Goal: Use online tool/utility: Utilize a website feature to perform a specific function

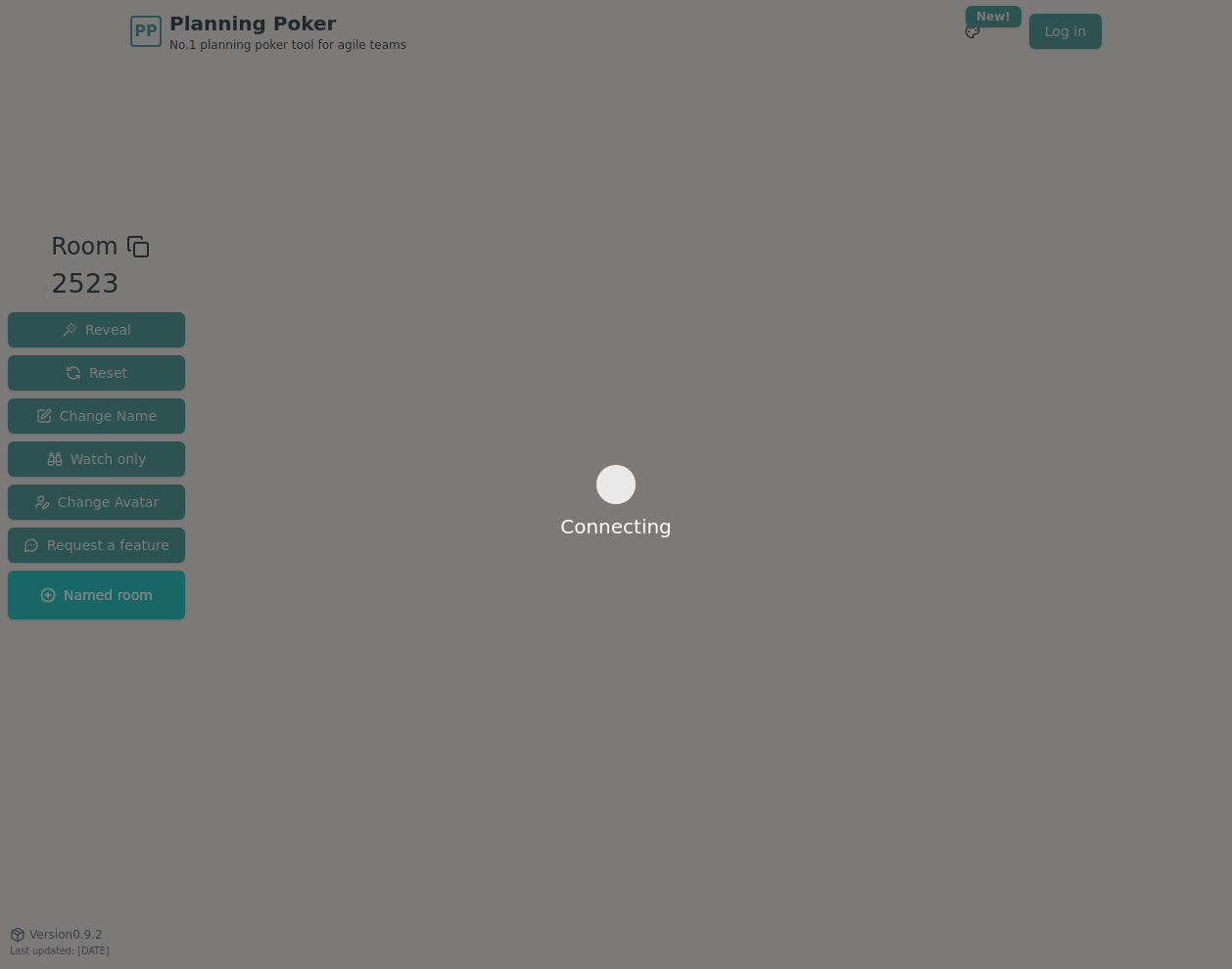
click at [1046, 127] on div "Connecting" at bounding box center [616, 484] width 1232 height 969
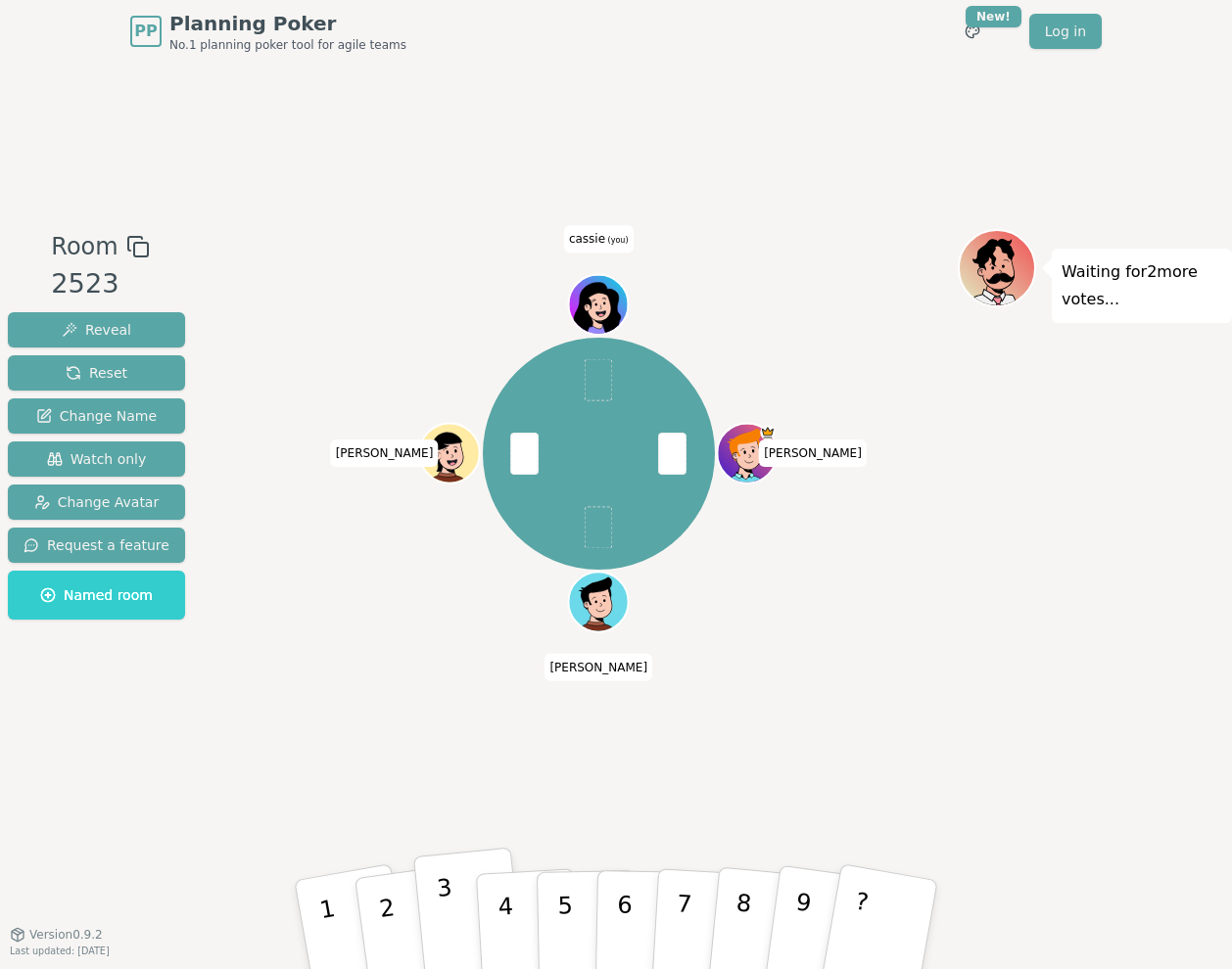
click at [429, 906] on button "3" at bounding box center [468, 926] width 112 height 156
click at [508, 928] on p "4" at bounding box center [508, 927] width 22 height 107
click at [389, 910] on p "2" at bounding box center [390, 928] width 30 height 107
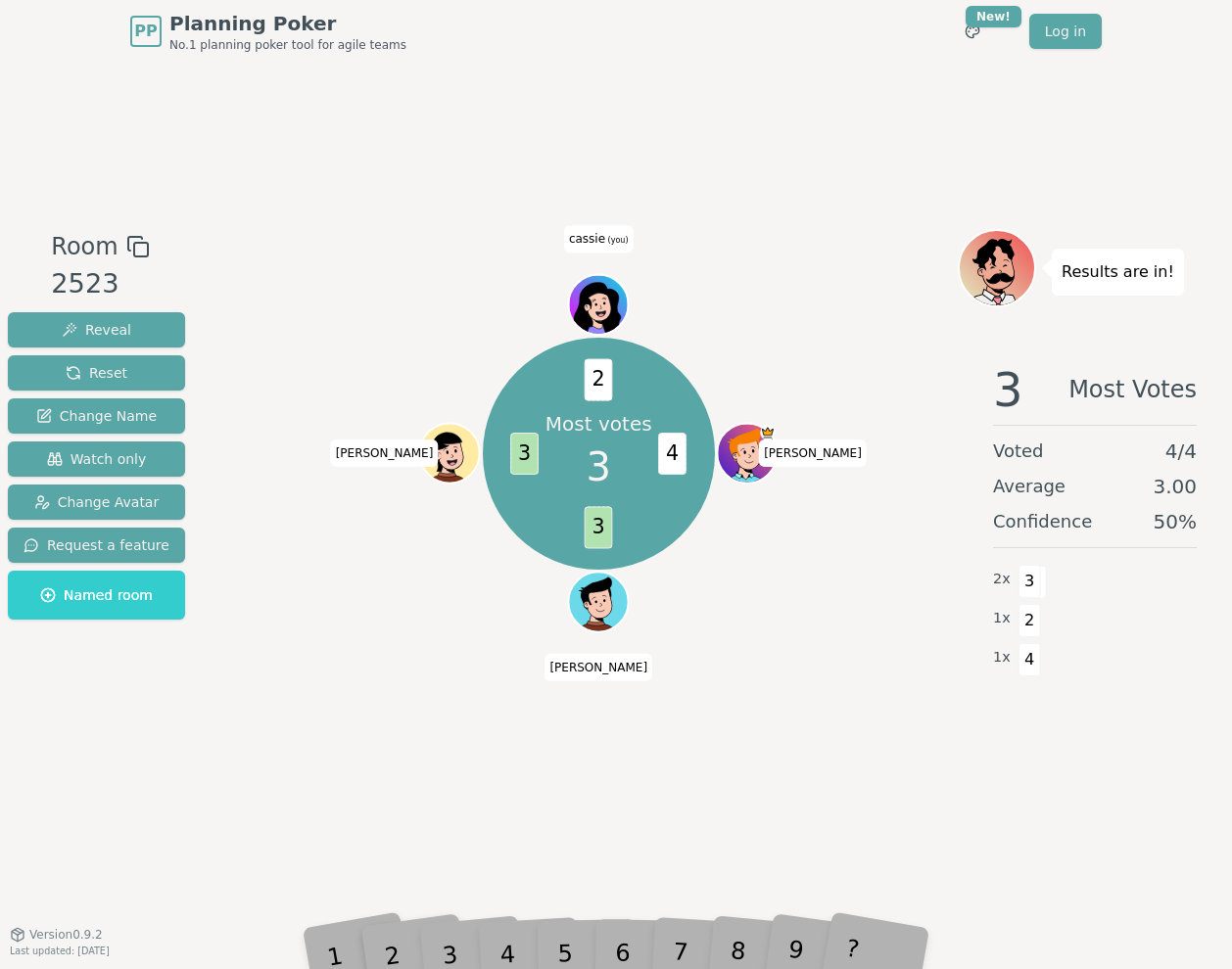
click at [434, 940] on div "2" at bounding box center [411, 925] width 67 height 75
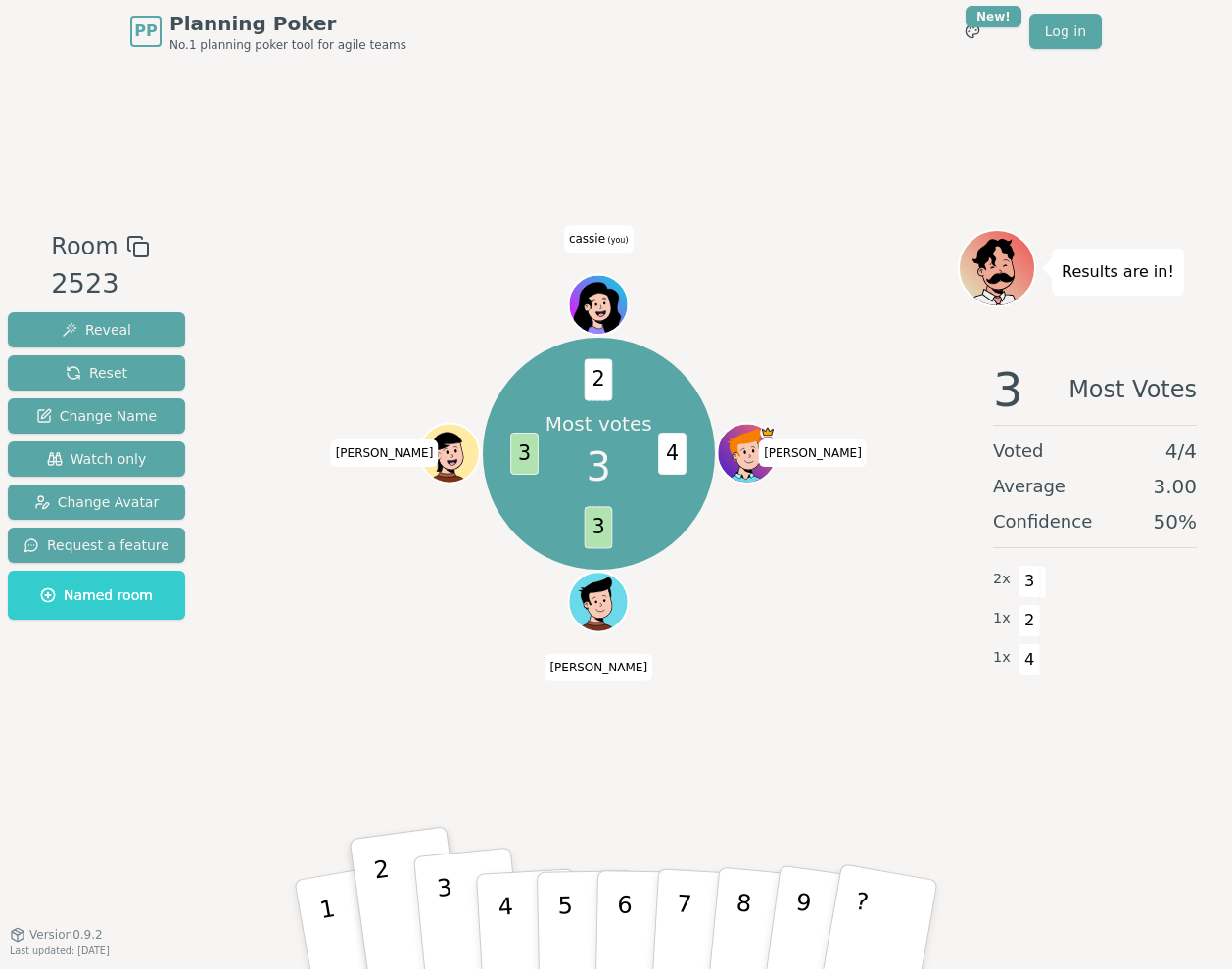
click at [437, 923] on button "3" at bounding box center [468, 926] width 112 height 156
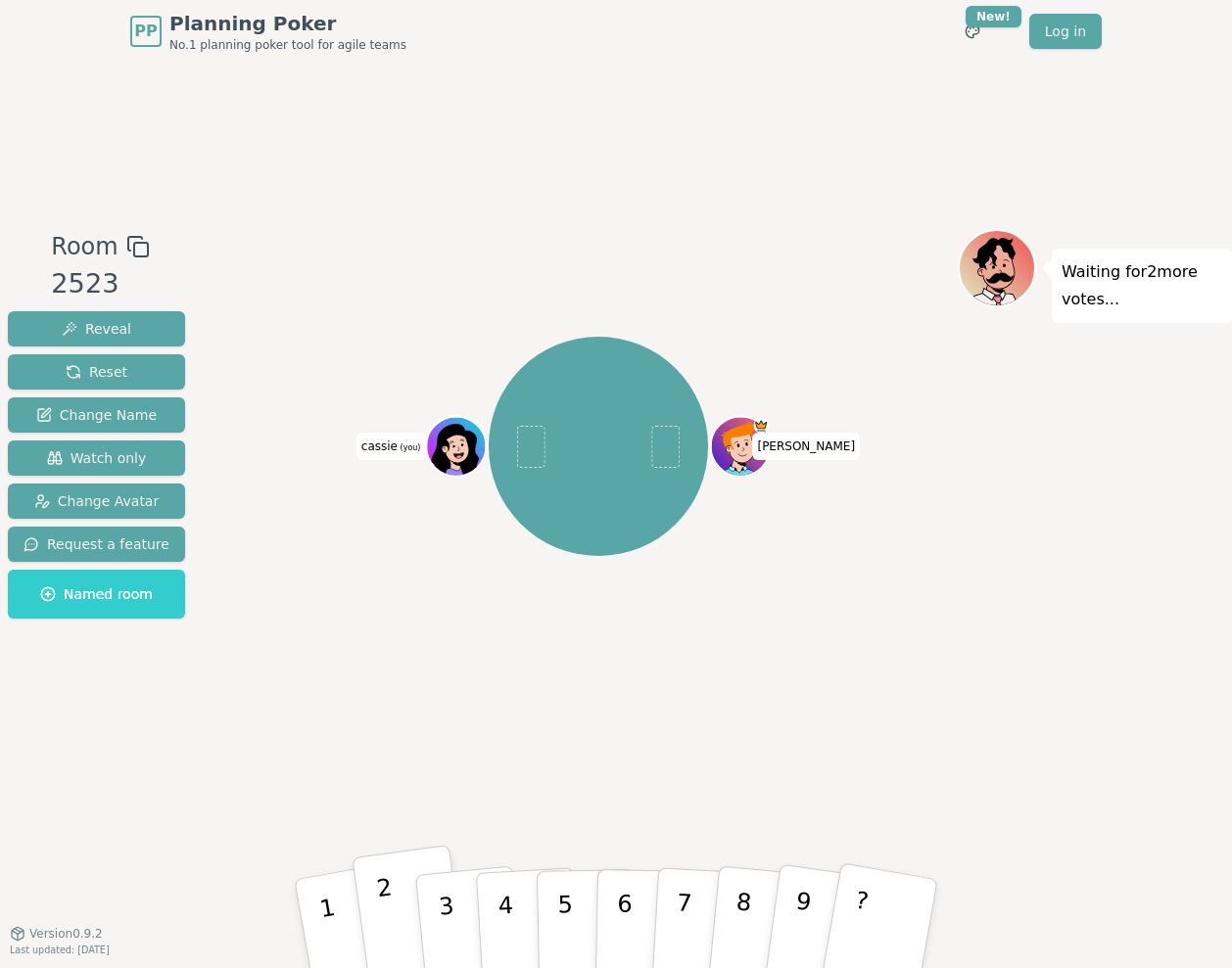
click at [390, 897] on button "2" at bounding box center [410, 924] width 117 height 159
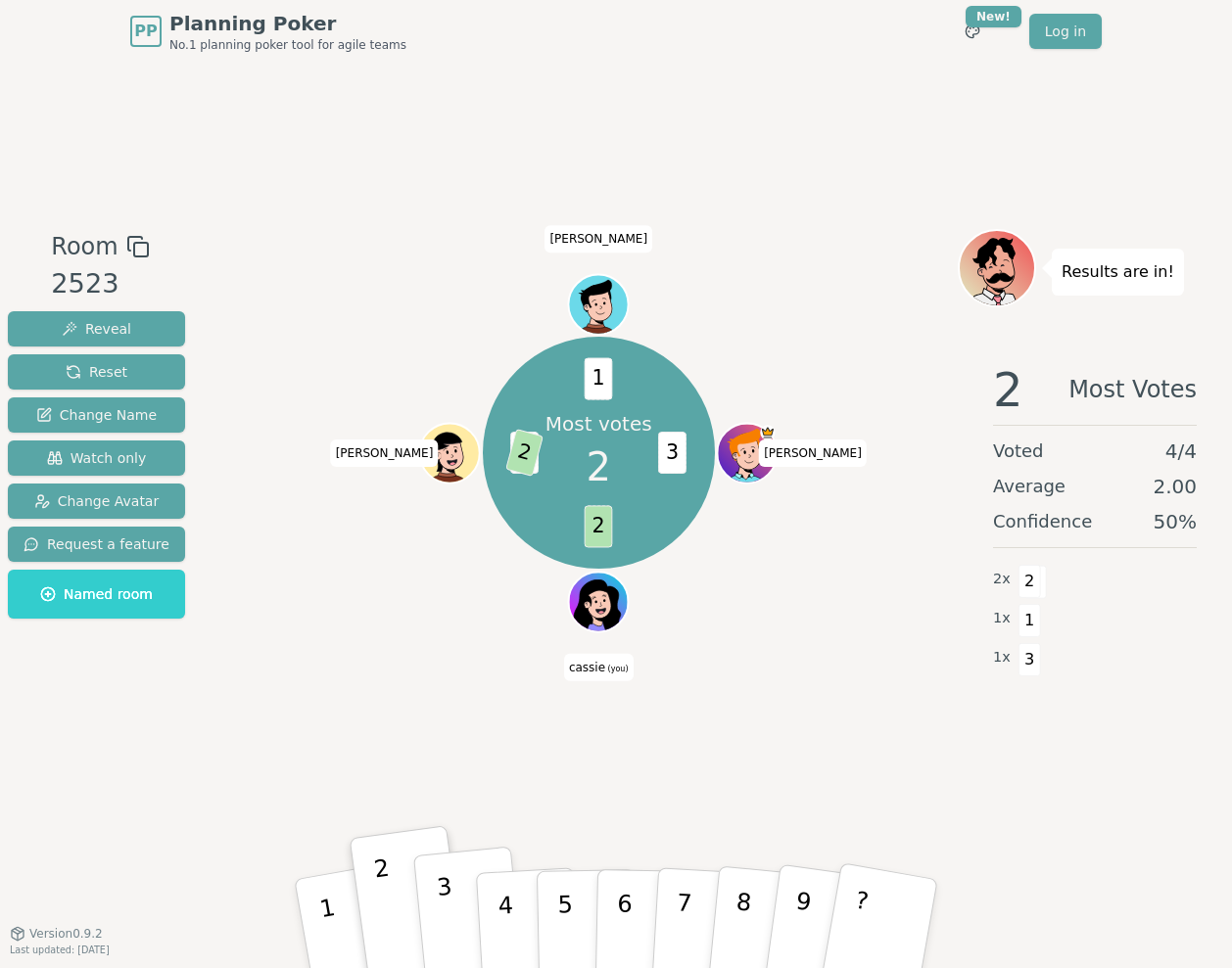
click at [454, 895] on button "3" at bounding box center [468, 925] width 112 height 156
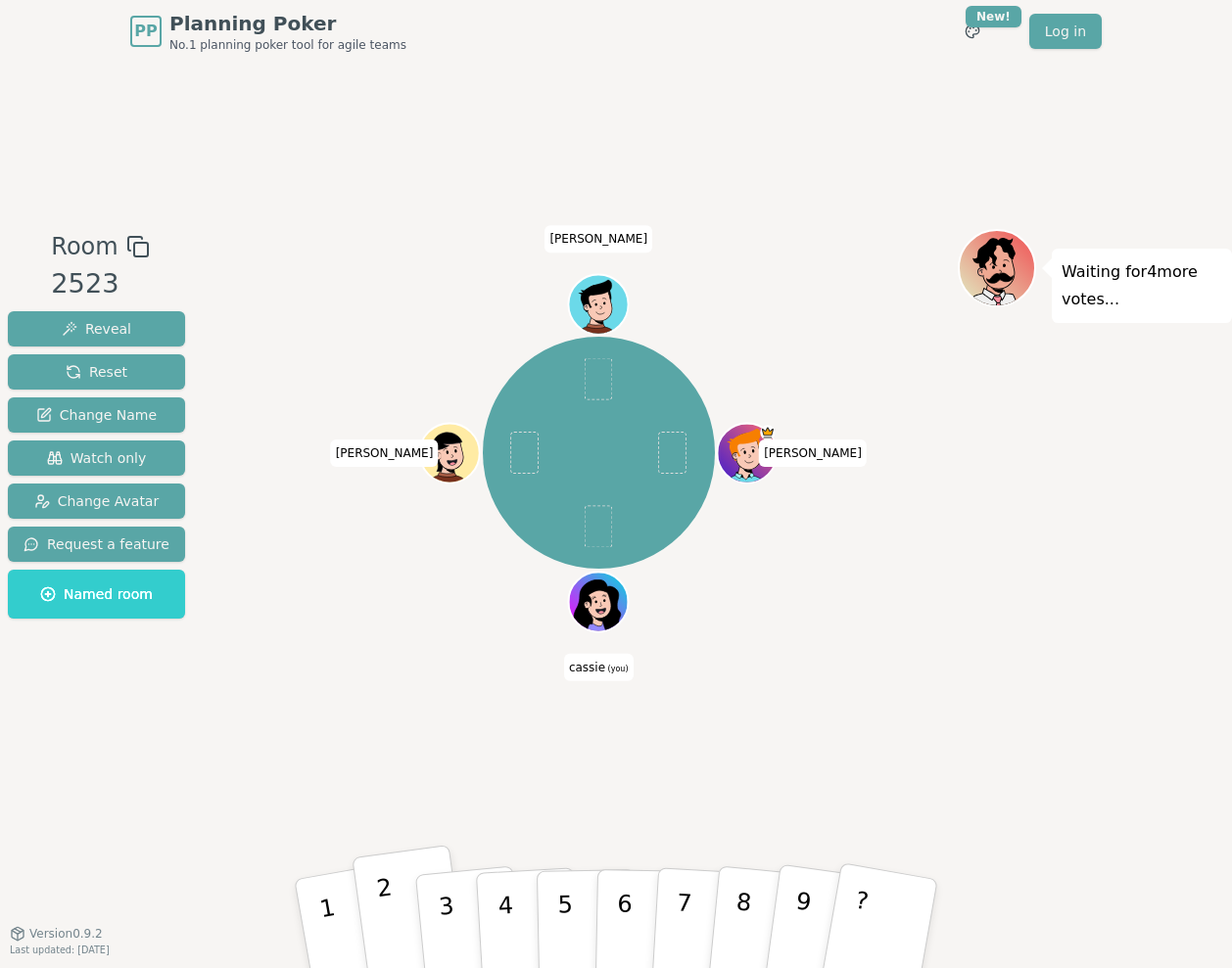
click at [389, 935] on p "2" at bounding box center [390, 927] width 30 height 107
click at [389, 904] on p "2" at bounding box center [390, 927] width 30 height 107
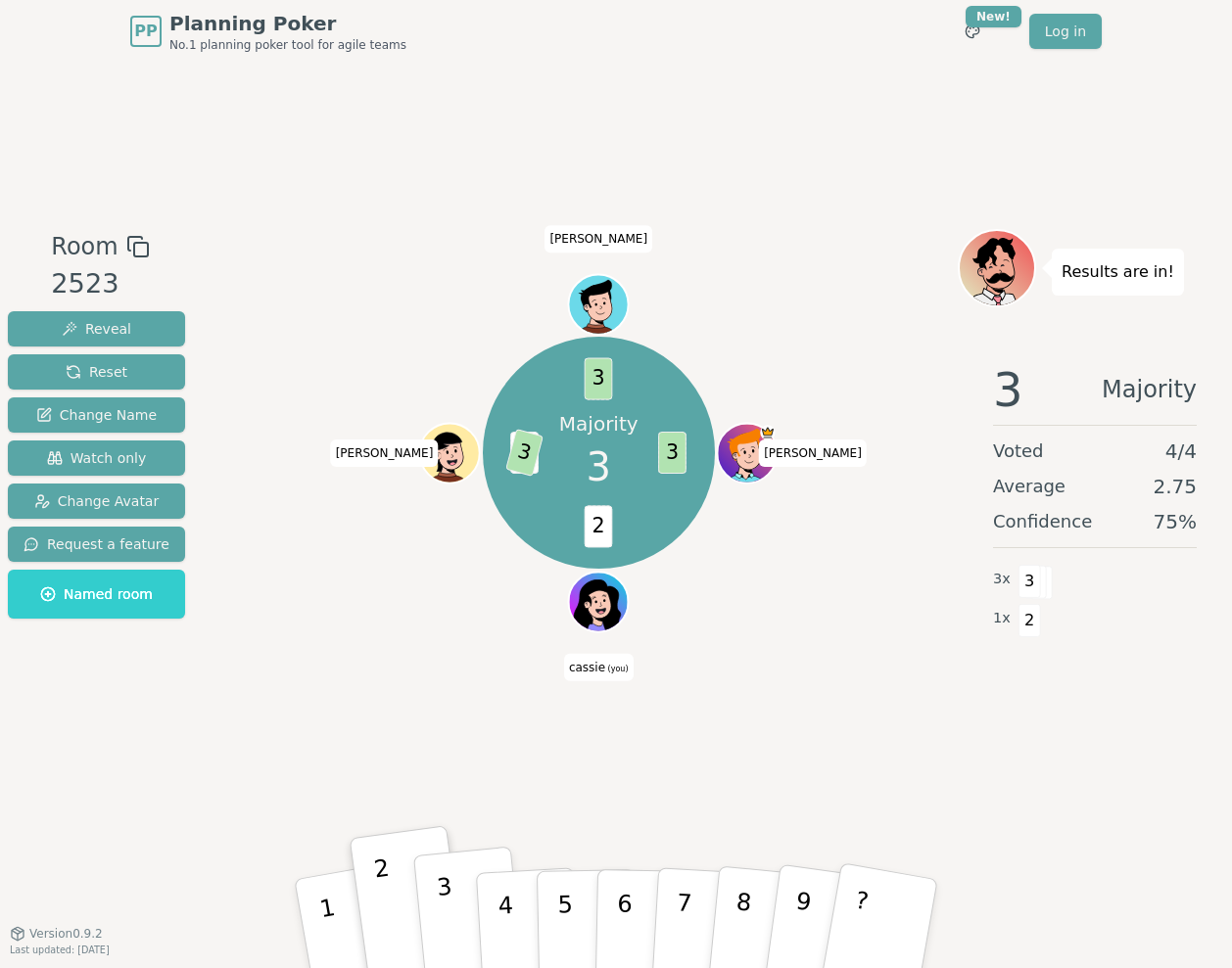
click at [447, 915] on p "3" at bounding box center [449, 927] width 26 height 107
